Goal: Task Accomplishment & Management: Use online tool/utility

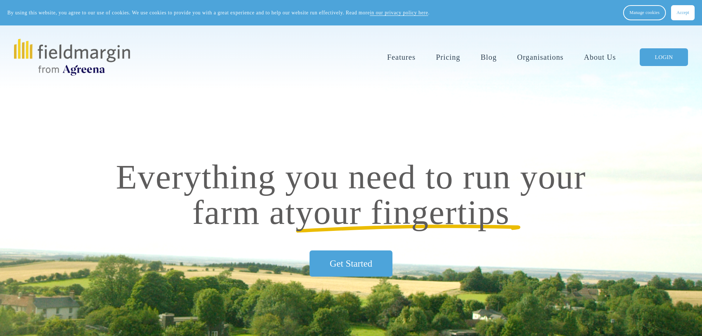
click at [660, 57] on link "LOGIN" at bounding box center [664, 57] width 48 height 18
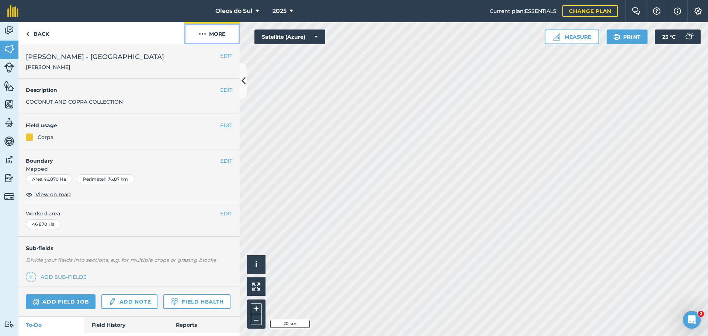
click at [204, 37] on img at bounding box center [202, 34] width 7 height 9
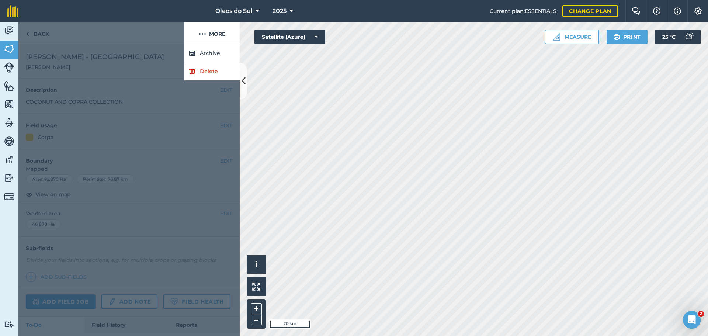
click at [179, 139] on div at bounding box center [128, 190] width 221 height 292
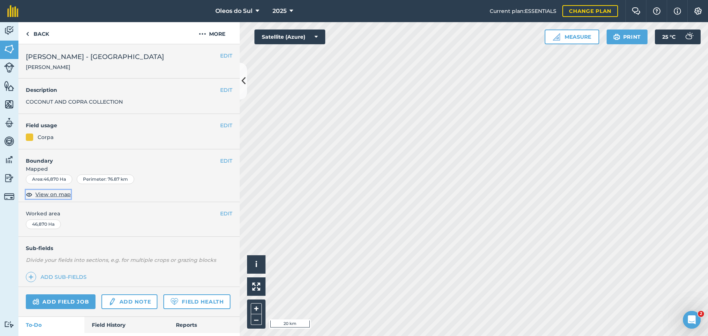
click at [58, 194] on span "View on map" at bounding box center [52, 194] width 35 height 8
click at [28, 194] on img at bounding box center [29, 194] width 7 height 9
click at [221, 215] on button "EDIT" at bounding box center [226, 213] width 12 height 8
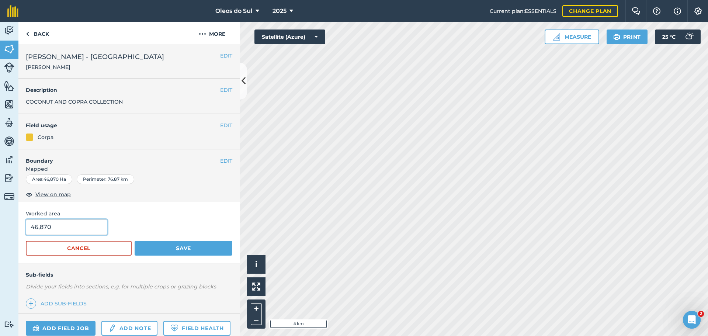
drag, startPoint x: 70, startPoint y: 226, endPoint x: 17, endPoint y: 222, distance: 53.2
click at [17, 222] on div "Activity Fields Livestock Features Maps Team Vehicles Data Reporting Billing Tu…" at bounding box center [354, 179] width 708 height 314
type input "1,000"
click at [193, 251] on button "Save" at bounding box center [184, 248] width 98 height 15
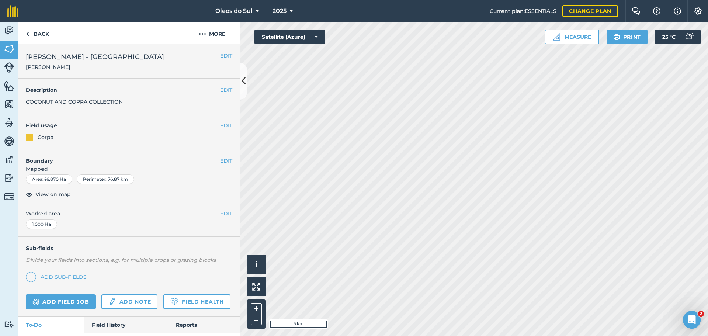
click at [53, 223] on div "1,000 Ha" at bounding box center [41, 224] width 31 height 10
click at [221, 215] on button "EDIT" at bounding box center [226, 213] width 12 height 8
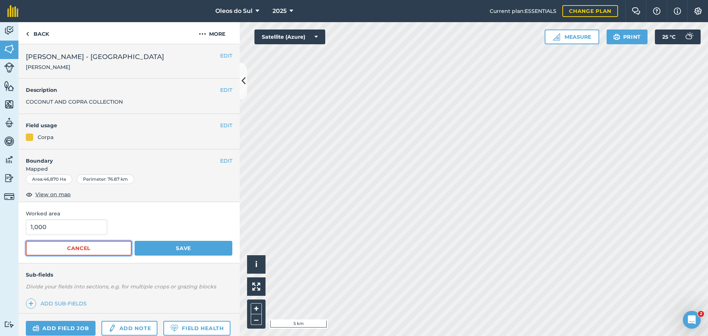
click at [76, 244] on button "Cancel" at bounding box center [79, 248] width 106 height 15
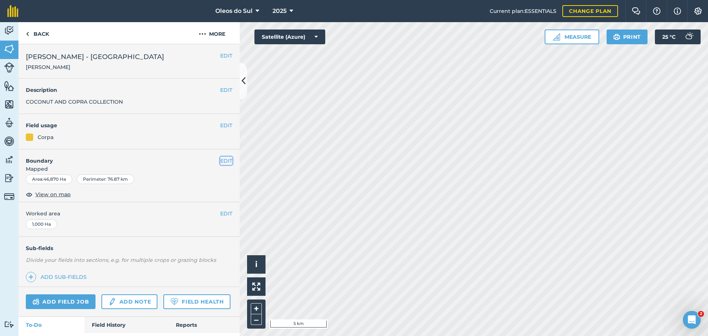
click at [220, 161] on button "EDIT" at bounding box center [226, 161] width 12 height 8
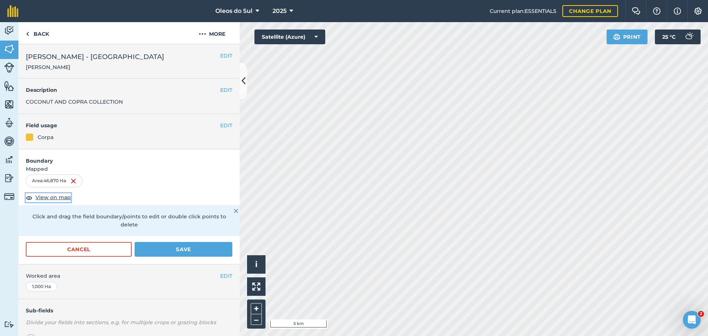
click at [28, 195] on img at bounding box center [29, 197] width 7 height 9
click at [234, 209] on img at bounding box center [236, 211] width 4 height 9
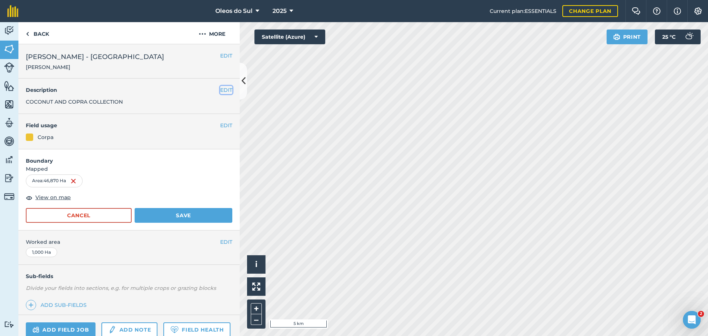
click at [220, 88] on button "EDIT" at bounding box center [226, 90] width 12 height 8
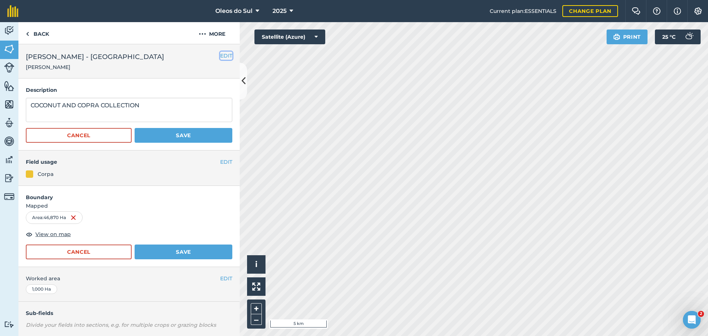
click at [220, 54] on button "EDIT" at bounding box center [226, 56] width 12 height 8
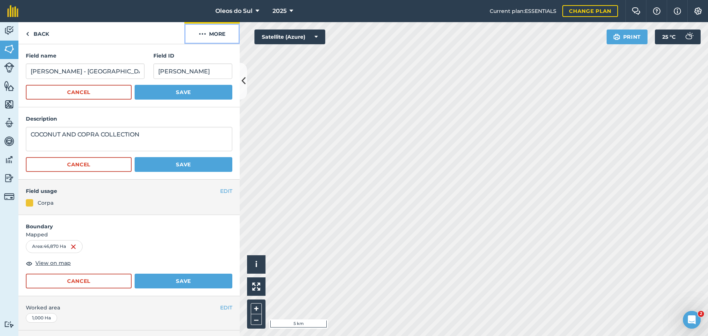
click at [201, 34] on img at bounding box center [202, 34] width 7 height 9
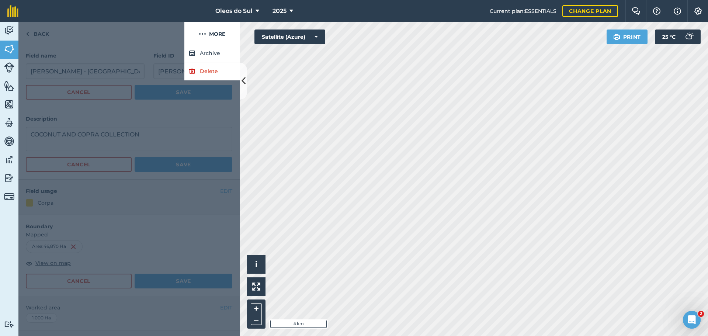
click at [100, 36] on div at bounding box center [101, 33] width 166 height 22
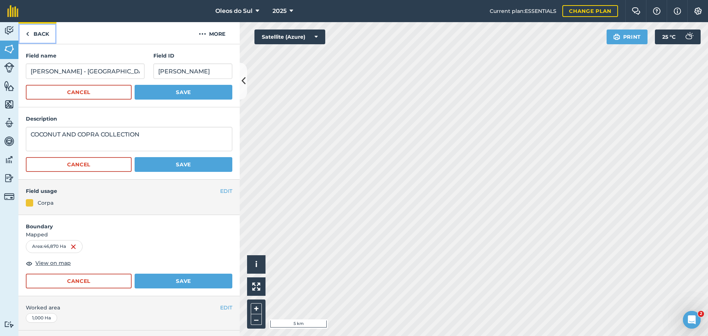
click at [32, 35] on link "Back" at bounding box center [37, 33] width 38 height 22
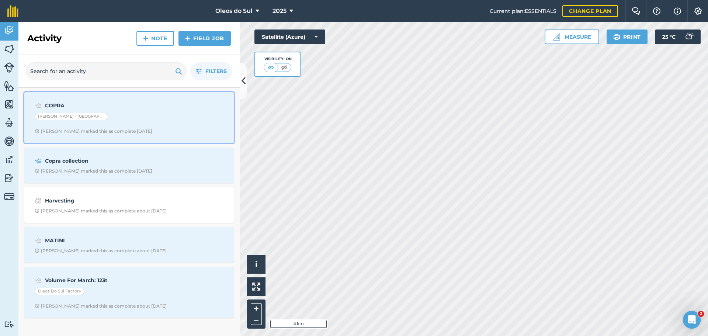
click at [51, 104] on strong "COPRA" at bounding box center [103, 105] width 117 height 8
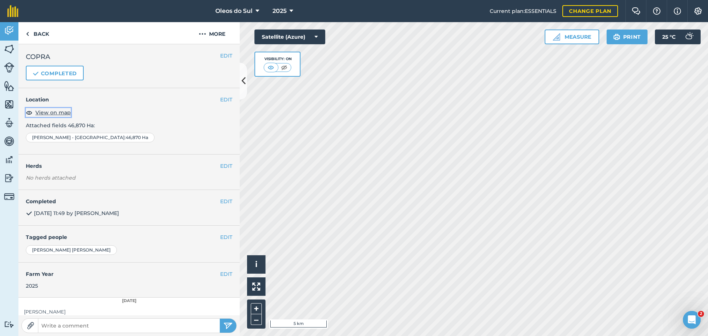
click at [28, 112] on img at bounding box center [29, 112] width 7 height 9
click at [220, 100] on button "EDIT" at bounding box center [226, 100] width 12 height 8
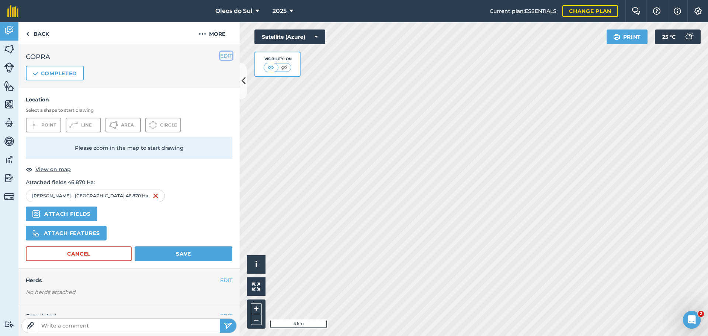
click at [220, 56] on button "EDIT" at bounding box center [226, 56] width 12 height 8
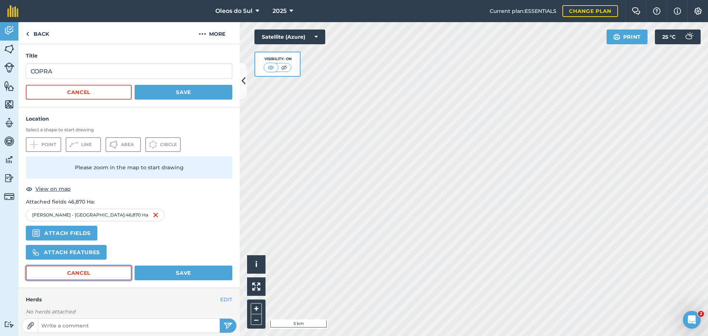
click at [101, 267] on button "Cancel" at bounding box center [79, 273] width 106 height 15
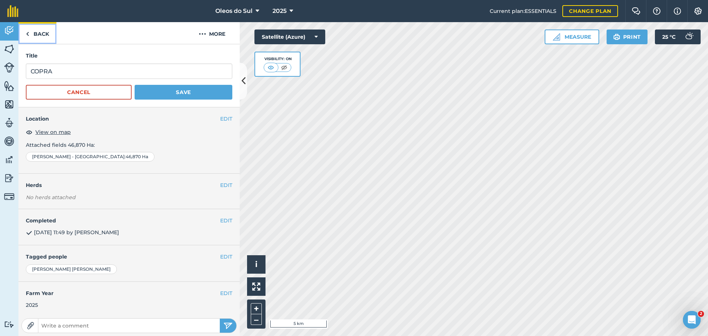
click at [33, 34] on link "Back" at bounding box center [37, 33] width 38 height 22
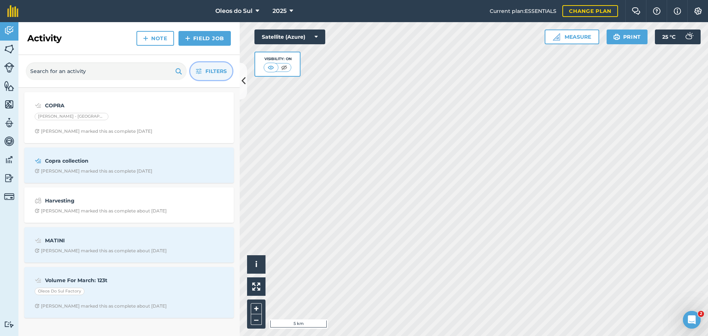
click at [199, 71] on icon "button" at bounding box center [199, 71] width 6 height 6
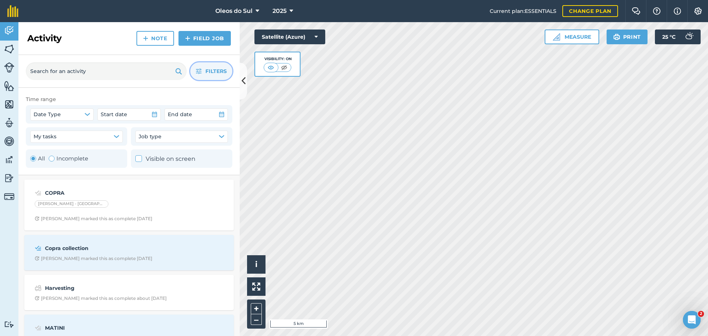
click at [139, 161] on div at bounding box center [138, 158] width 7 height 7
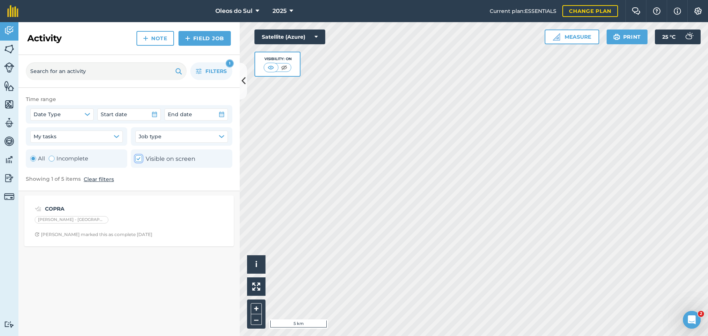
click at [139, 160] on icon at bounding box center [138, 158] width 5 height 5
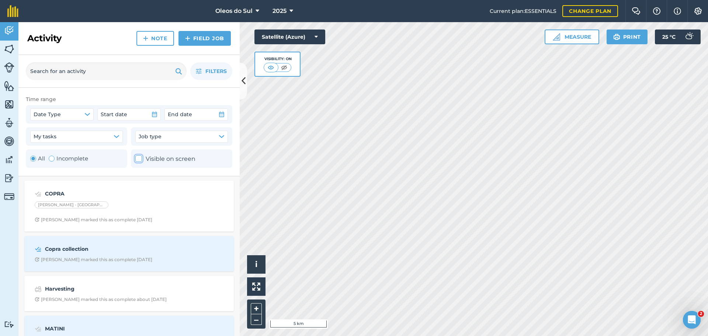
click at [139, 160] on icon at bounding box center [138, 158] width 5 height 5
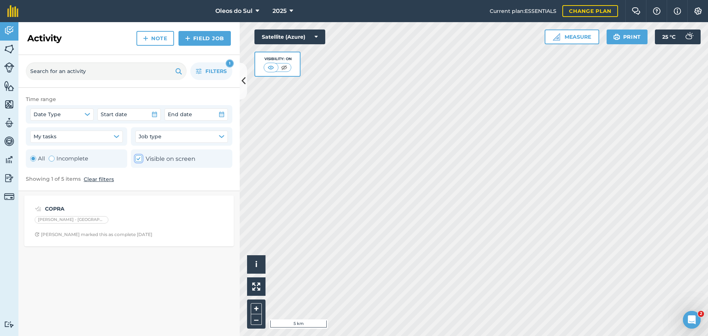
click at [139, 160] on icon at bounding box center [138, 158] width 5 height 5
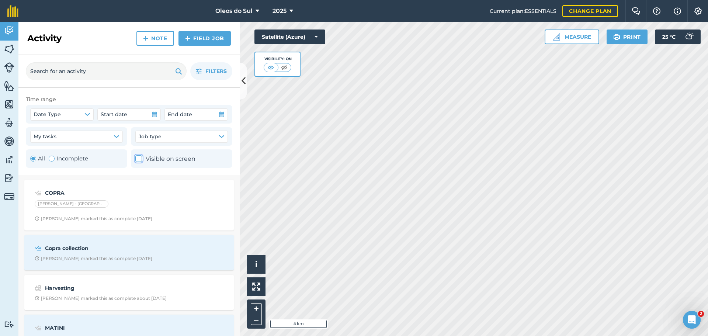
click at [139, 160] on icon at bounding box center [138, 158] width 5 height 5
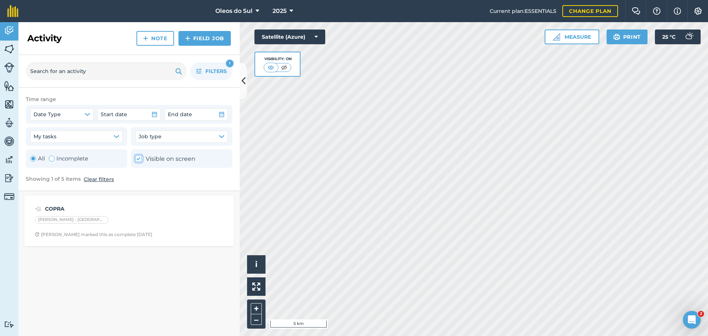
click at [139, 160] on icon at bounding box center [138, 158] width 5 height 5
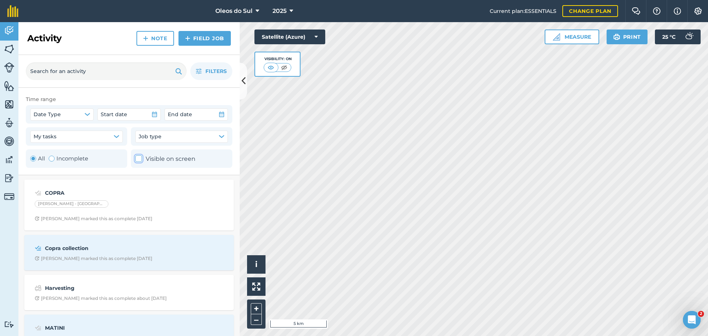
click at [139, 160] on icon at bounding box center [138, 158] width 5 height 5
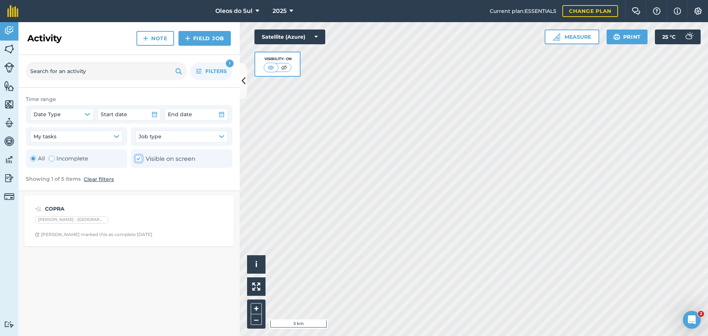
click at [139, 160] on icon at bounding box center [138, 158] width 5 height 5
checkbox input "false"
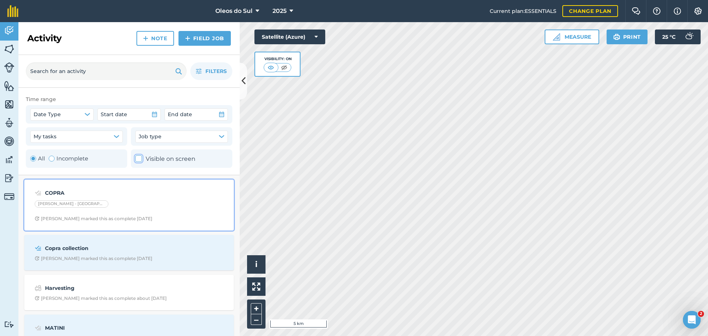
click at [117, 207] on div "N.S AFONSO INOCENCIO - LIGOGO CENTER" at bounding box center [129, 205] width 189 height 10
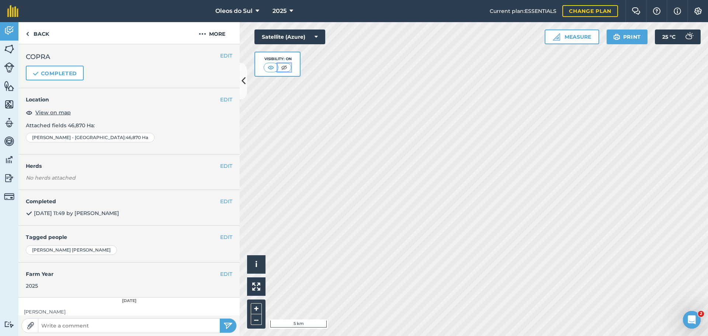
click at [284, 66] on img at bounding box center [284, 67] width 9 height 7
click at [33, 35] on link "Back" at bounding box center [37, 33] width 38 height 22
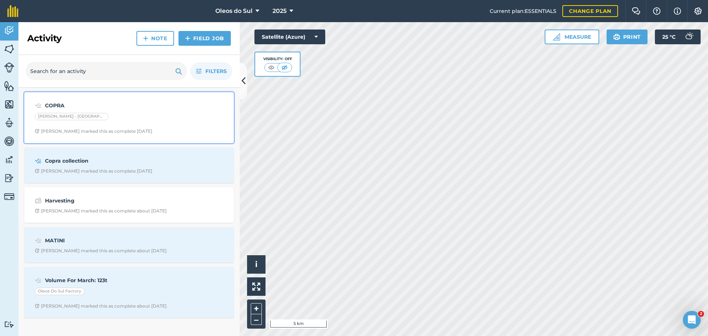
click at [131, 122] on div "N.S AFONSO INOCENCIO - LIGOGO CENTER" at bounding box center [129, 118] width 189 height 10
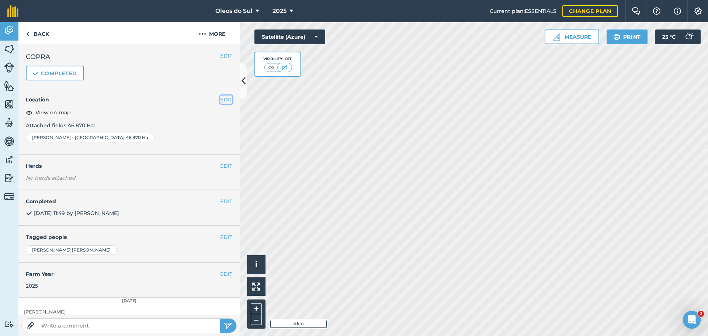
click at [220, 100] on button "EDIT" at bounding box center [226, 100] width 12 height 8
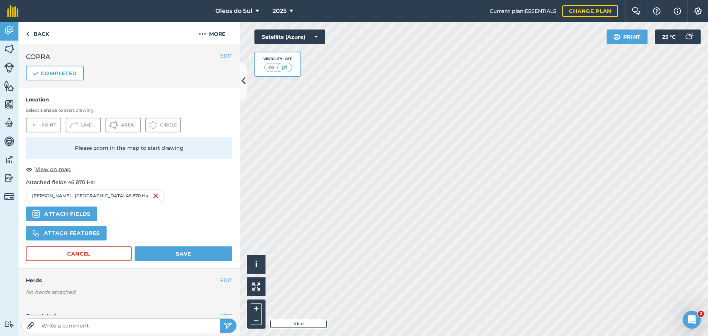
click at [63, 243] on form "Location Select a shape to start drawing Point Line Area Circle Please zoom in …" at bounding box center [129, 179] width 207 height 166
click at [72, 253] on button "Cancel" at bounding box center [79, 253] width 106 height 15
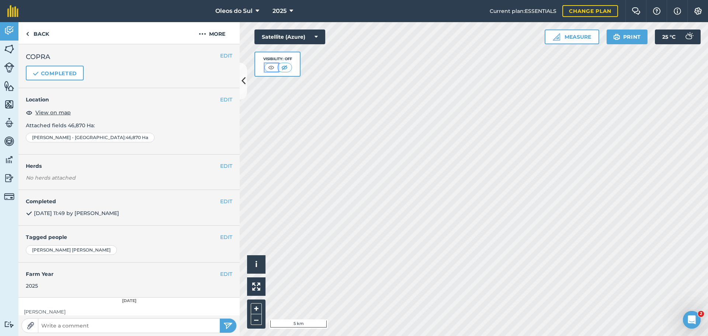
click at [274, 67] on img at bounding box center [271, 67] width 9 height 7
click at [288, 67] on img at bounding box center [284, 67] width 9 height 7
click at [60, 114] on span "View on map" at bounding box center [52, 112] width 35 height 8
click at [220, 100] on button "EDIT" at bounding box center [226, 100] width 12 height 8
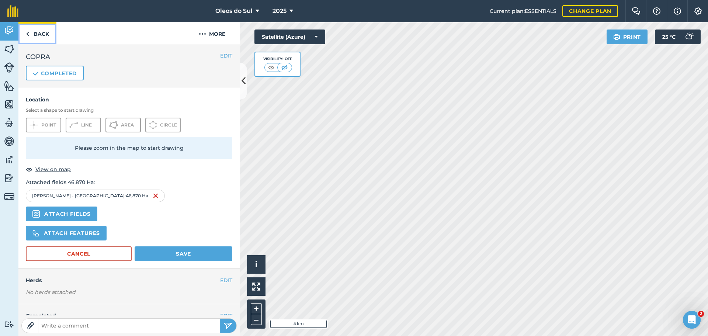
click at [30, 34] on link "Back" at bounding box center [37, 33] width 38 height 22
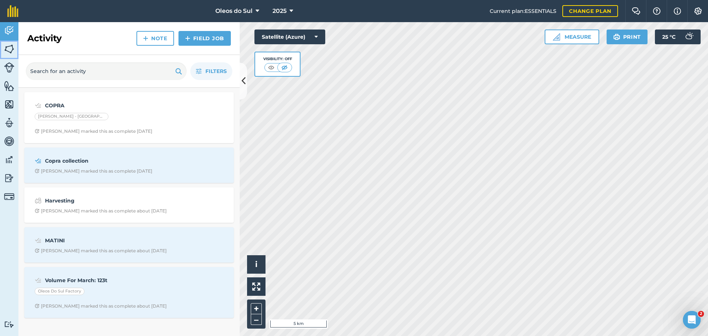
click at [8, 51] on img at bounding box center [9, 49] width 10 height 11
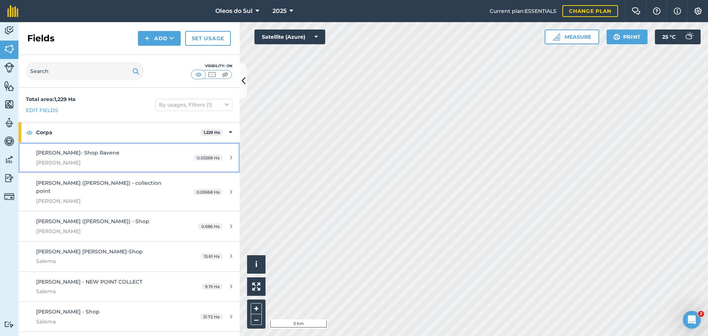
click at [223, 157] on div "0.03268 Ha" at bounding box center [212, 158] width 53 height 6
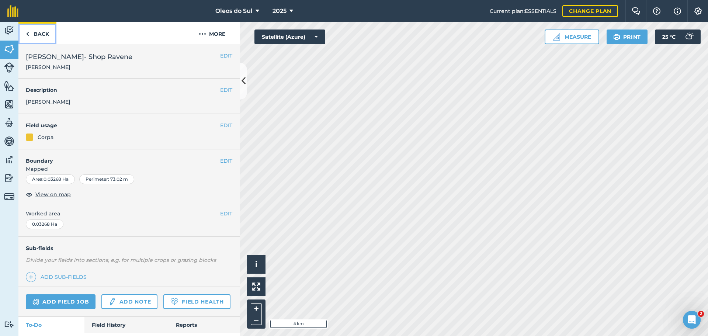
click at [34, 37] on link "Back" at bounding box center [37, 33] width 38 height 22
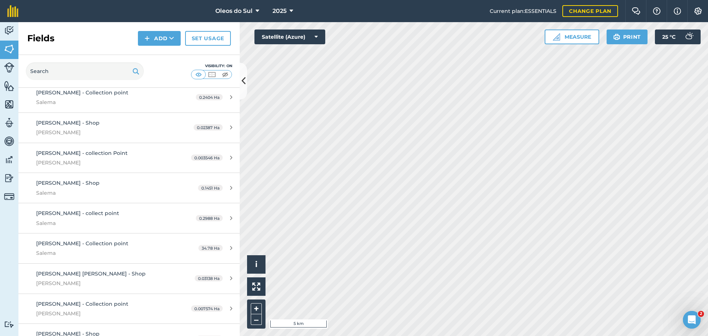
scroll to position [295, 0]
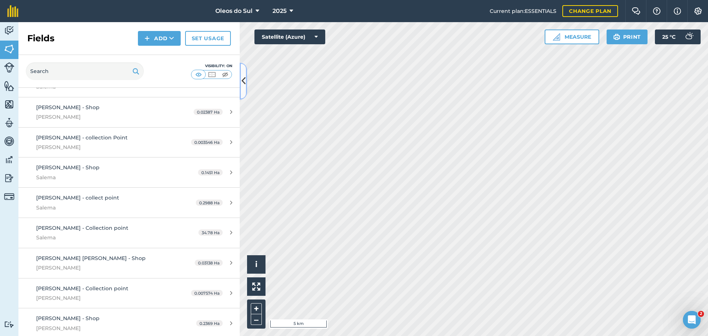
click at [243, 78] on icon at bounding box center [244, 80] width 4 height 13
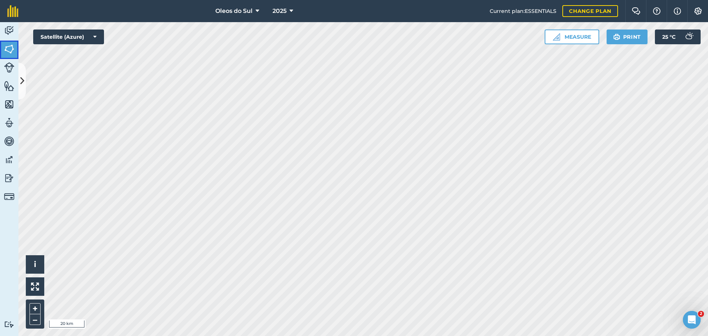
click at [10, 45] on img at bounding box center [9, 49] width 10 height 11
click at [22, 78] on icon at bounding box center [22, 80] width 4 height 13
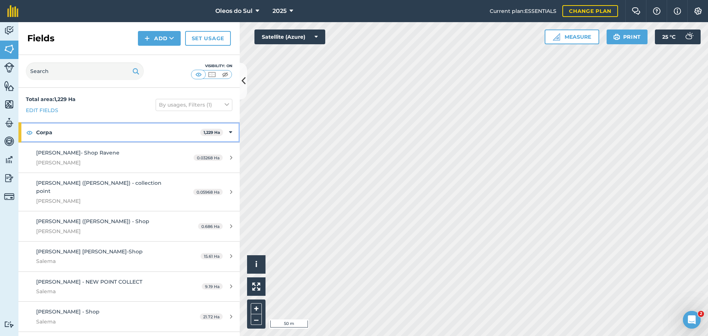
click at [223, 129] on div "Corpa 1,229 Ha" at bounding box center [128, 132] width 221 height 20
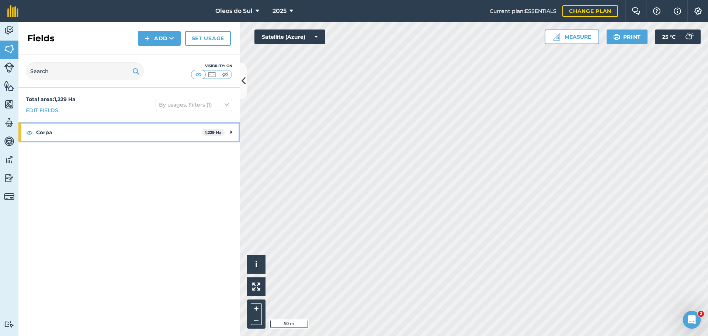
click at [232, 131] on icon at bounding box center [231, 132] width 2 height 8
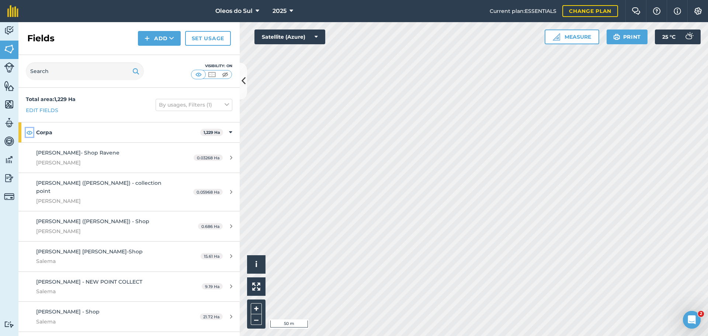
click at [28, 132] on img at bounding box center [29, 132] width 7 height 9
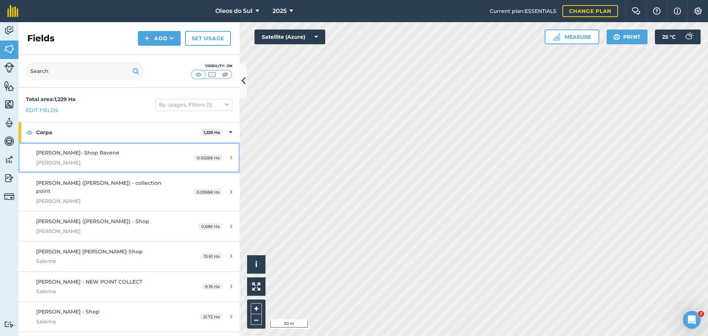
click at [31, 162] on link "Afonso Anastácio- Shop Ravene Elton Rapula 0.03268 Ha" at bounding box center [128, 158] width 221 height 30
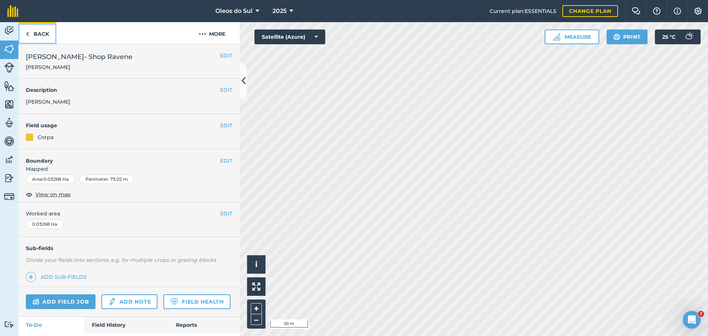
click at [30, 31] on link "Back" at bounding box center [37, 33] width 38 height 22
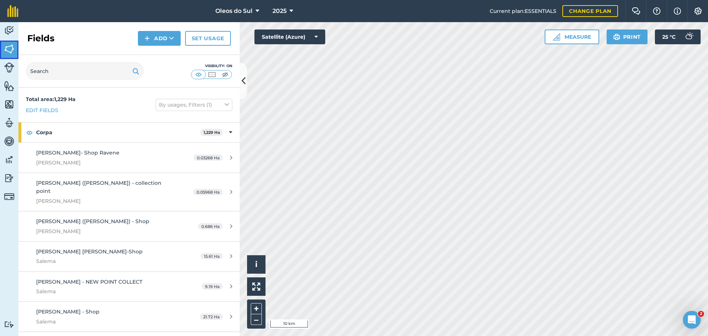
click at [9, 53] on img at bounding box center [9, 49] width 10 height 11
click at [144, 36] on button "Add" at bounding box center [159, 38] width 43 height 15
click at [157, 57] on link "Draw" at bounding box center [159, 55] width 41 height 16
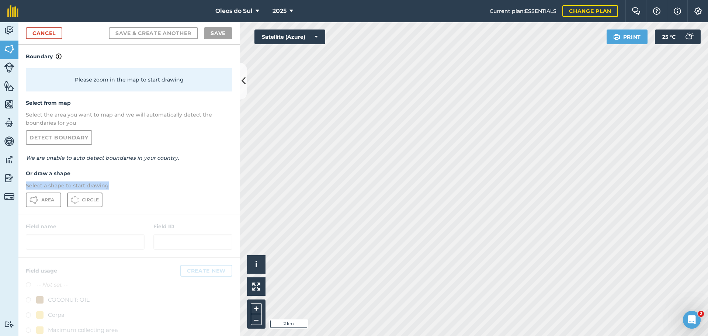
click at [132, 164] on div "Please zoom in the map to start drawing Select from map Select the area you wan…" at bounding box center [128, 138] width 221 height 154
click at [51, 31] on link "Cancel" at bounding box center [44, 33] width 37 height 12
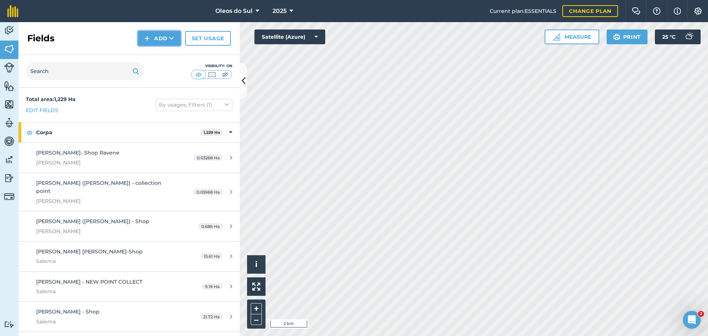
click at [153, 35] on button "Add" at bounding box center [159, 38] width 43 height 15
click at [162, 55] on link "Draw" at bounding box center [159, 55] width 41 height 16
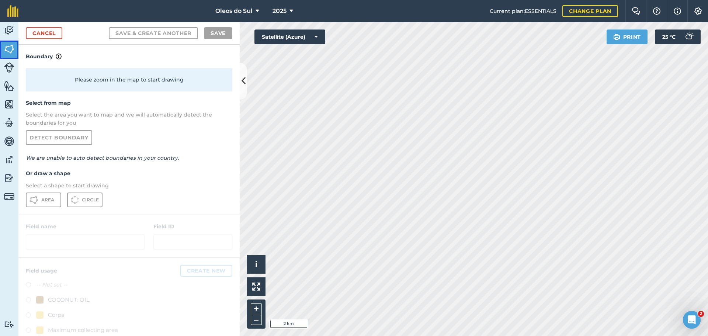
click at [8, 48] on img at bounding box center [9, 49] width 10 height 11
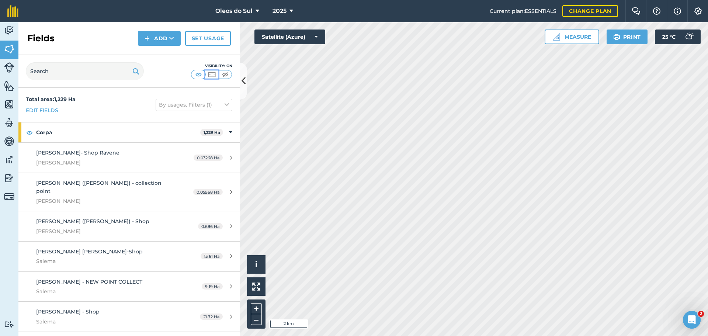
click at [209, 73] on img at bounding box center [211, 74] width 9 height 7
click at [142, 34] on button "Add" at bounding box center [159, 38] width 43 height 15
click at [158, 56] on link "Draw" at bounding box center [159, 55] width 41 height 16
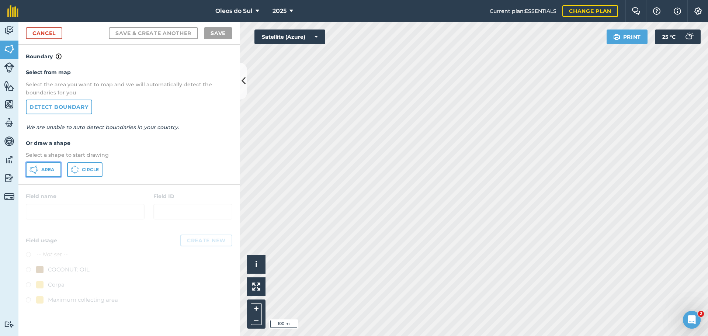
click at [42, 167] on span "Area" at bounding box center [47, 170] width 13 height 6
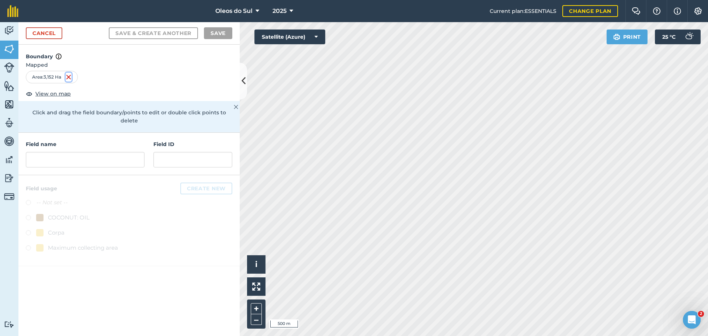
click at [71, 78] on img at bounding box center [69, 77] width 6 height 9
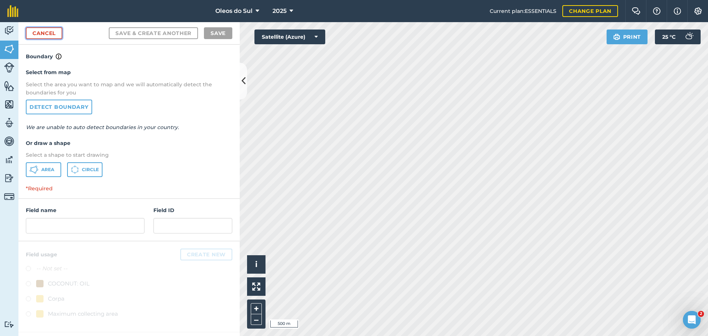
click at [47, 33] on link "Cancel" at bounding box center [44, 33] width 37 height 12
